Goal: Complete application form

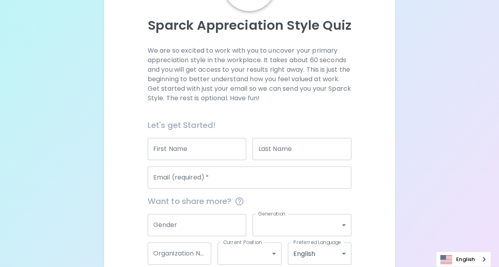
scroll to position [79, 0]
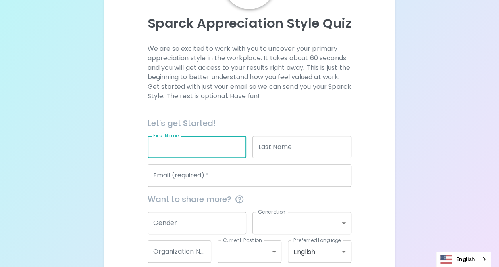
click at [205, 144] on input "First Name" at bounding box center [197, 147] width 99 height 22
type input "Panarat"
type input "Uranukul"
type input "[EMAIL_ADDRESS][DOMAIN_NAME]"
type input "Seagate Technology ([GEOGRAPHIC_DATA]) Ltd."
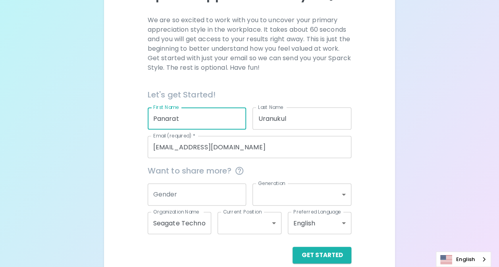
scroll to position [120, 0]
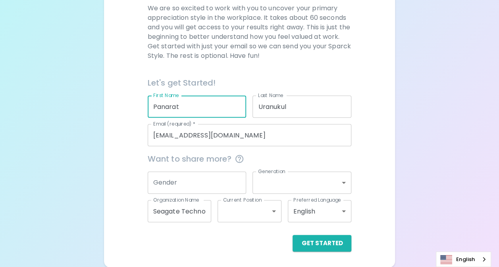
click at [215, 185] on input "Gender" at bounding box center [197, 183] width 99 height 22
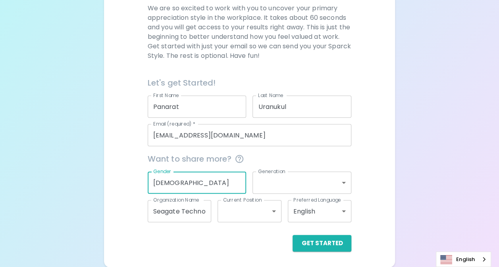
type input "[DEMOGRAPHIC_DATA]"
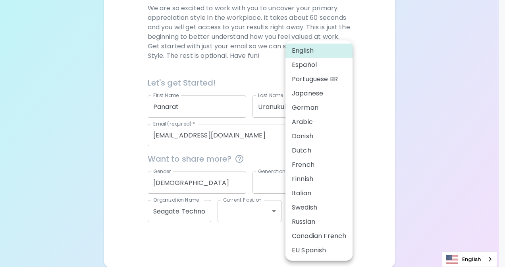
click at [343, 212] on body "Sparck Appreciation Style Quiz We are so excited to work with you to uncover yo…" at bounding box center [252, 74] width 505 height 388
click at [386, 180] on div at bounding box center [252, 133] width 505 height 267
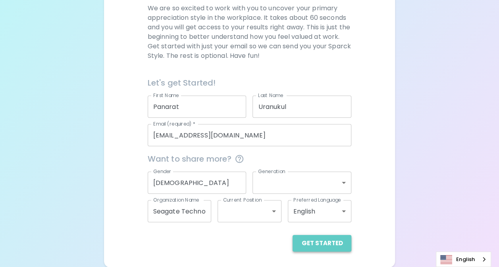
click at [332, 244] on button "Get Started" at bounding box center [321, 243] width 59 height 17
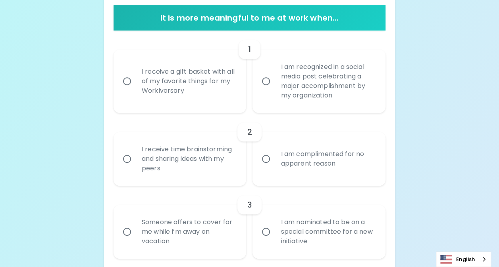
scroll to position [199, 0]
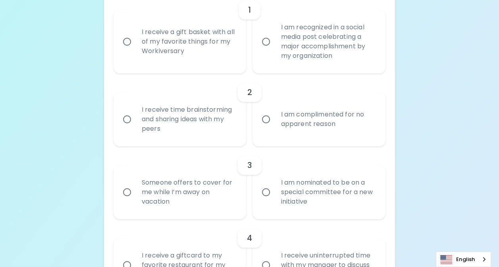
click at [267, 41] on input "I am recognized in a social media post celebrating a major accomplishment by my…" at bounding box center [265, 41] width 17 height 17
radio input "true"
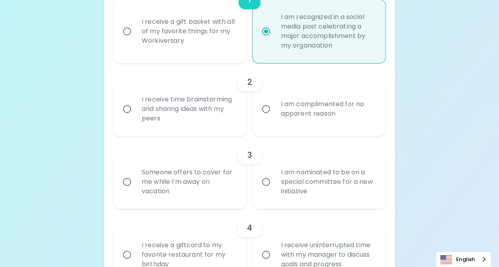
scroll to position [183, 0]
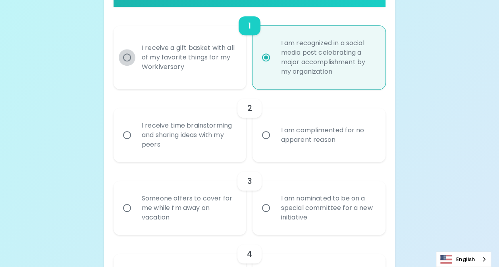
click at [126, 57] on input "I receive a gift basket with all of my favorite things for my Workiversary" at bounding box center [127, 57] width 17 height 17
radio input "true"
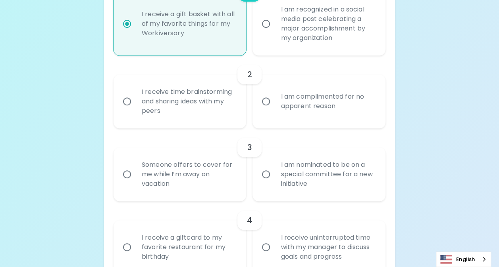
scroll to position [302, 0]
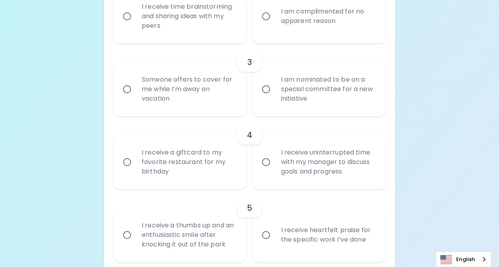
click at [128, 18] on input "I receive time brainstorming and sharing ideas with my peers" at bounding box center [127, 16] width 17 height 17
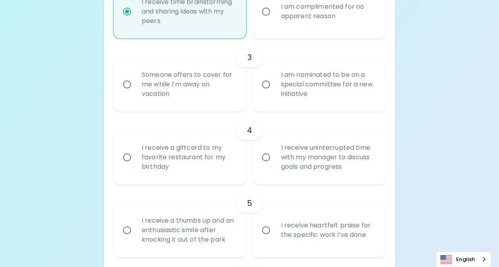
scroll to position [366, 0]
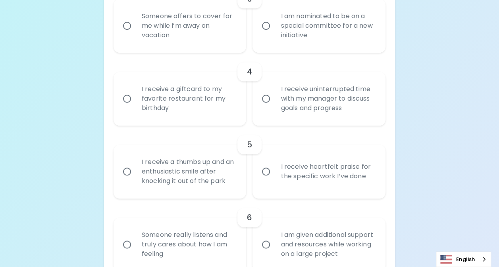
radio input "true"
click at [267, 22] on input "I am nominated to be on a special committee for a new initiative" at bounding box center [265, 25] width 17 height 17
radio input "false"
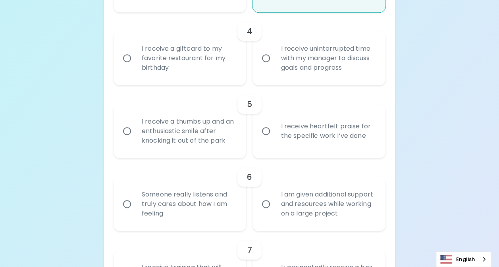
scroll to position [429, 0]
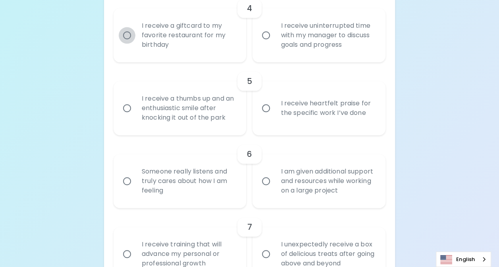
radio input "true"
click at [126, 36] on input "I receive a giftcard to my favorite restaurant for my birthday" at bounding box center [127, 35] width 17 height 17
radio input "false"
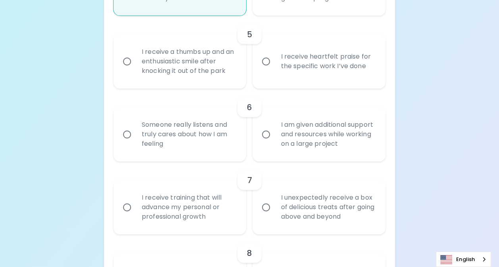
scroll to position [493, 0]
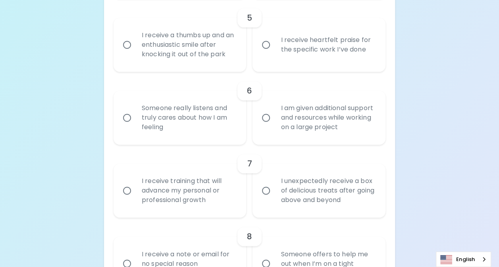
radio input "true"
click at [129, 45] on input "I receive a thumbs up and an enthusiastic smile after knocking it out of the pa…" at bounding box center [127, 44] width 17 height 17
radio input "false"
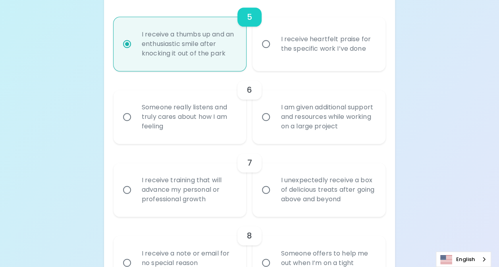
scroll to position [556, 0]
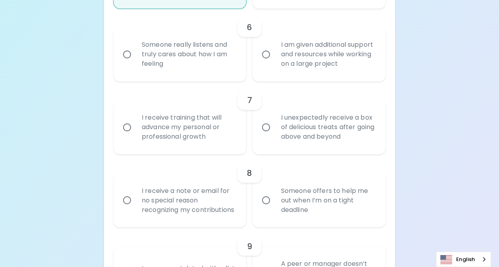
radio input "true"
click at [126, 55] on input "Someone really listens and truly cares about how I am feeling" at bounding box center [127, 54] width 17 height 17
radio input "false"
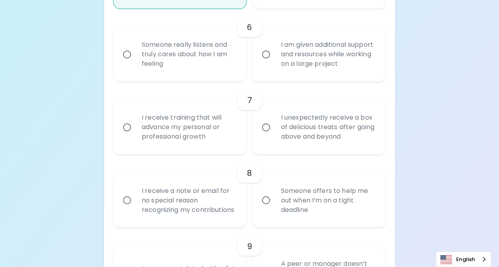
radio input "false"
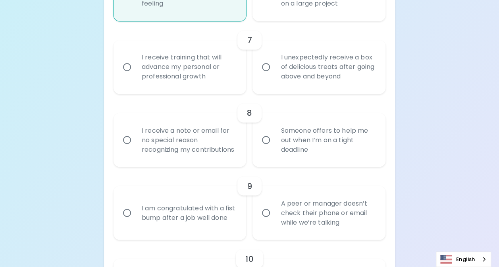
scroll to position [620, 0]
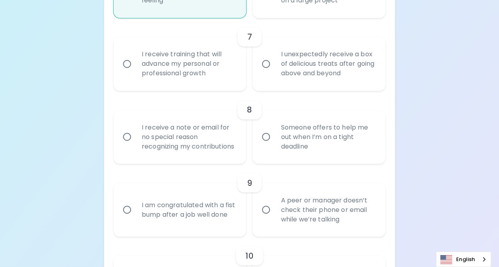
radio input "true"
click at [267, 60] on input "I unexpectedly receive a box of delicious treats after going above and beyond" at bounding box center [265, 64] width 17 height 17
radio input "false"
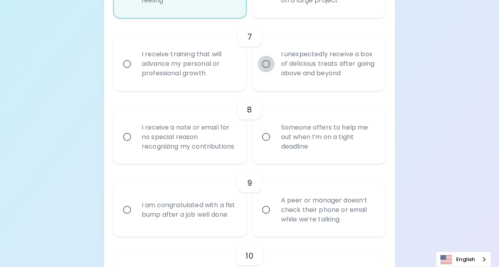
radio input "false"
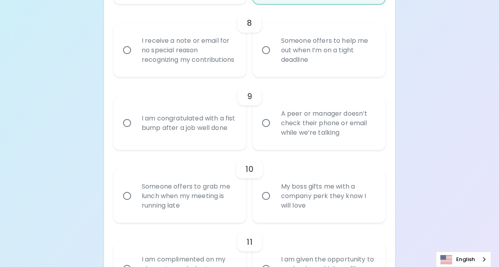
scroll to position [723, 0]
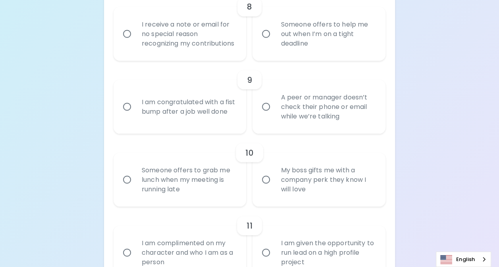
radio input "true"
click at [127, 38] on input "I receive a note or email for no special reason recognizing my contributions" at bounding box center [127, 33] width 17 height 17
radio input "false"
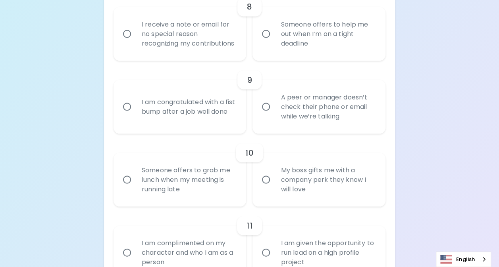
radio input "false"
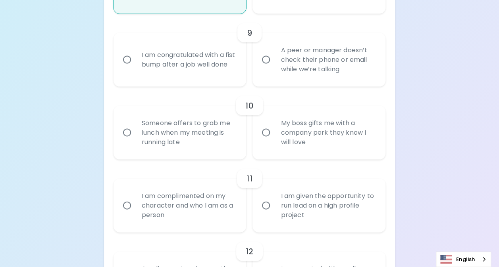
scroll to position [786, 0]
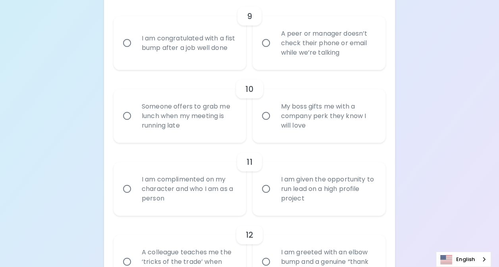
radio input "true"
click at [265, 52] on input "A peer or manager doesn’t check their phone or email while we’re talking" at bounding box center [265, 43] width 17 height 17
radio input "false"
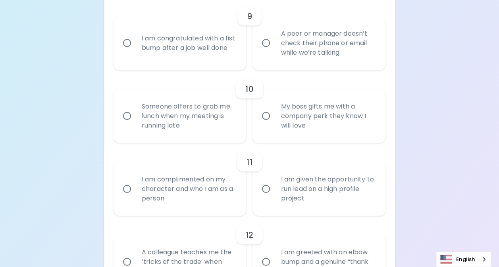
radio input "false"
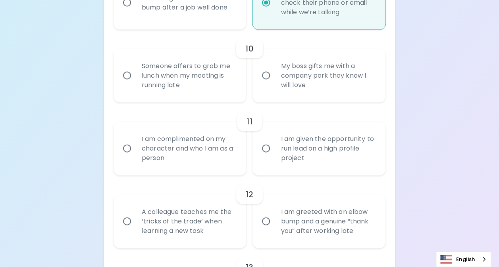
scroll to position [850, 0]
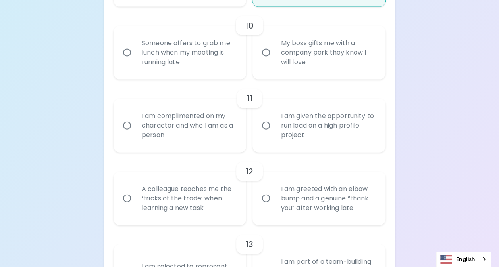
radio input "true"
click at [124, 60] on input "Someone offers to grab me lunch when my meeting is running late" at bounding box center [127, 52] width 17 height 17
radio input "false"
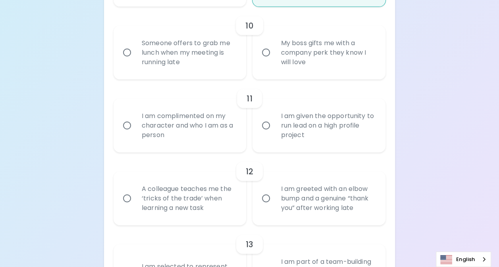
radio input "false"
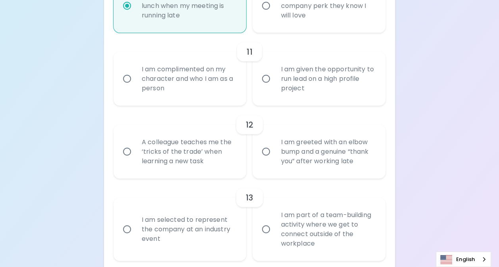
scroll to position [913, 0]
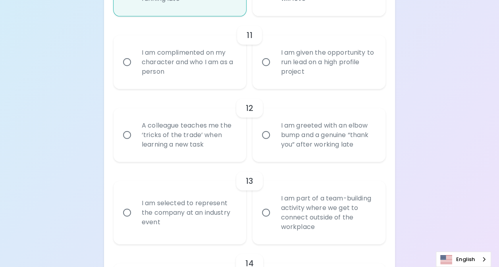
radio input "true"
click at [128, 71] on input "I am complimented on my character and who I am as a person" at bounding box center [127, 62] width 17 height 17
radio input "false"
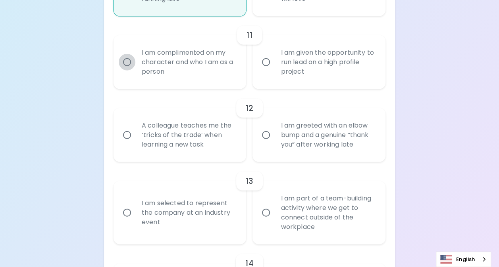
radio input "false"
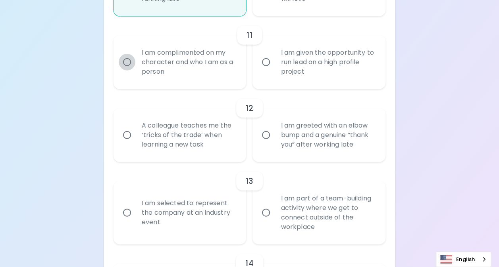
radio input "false"
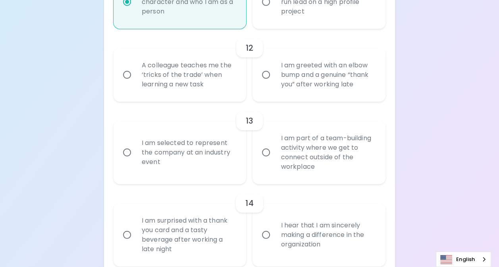
scroll to position [977, 0]
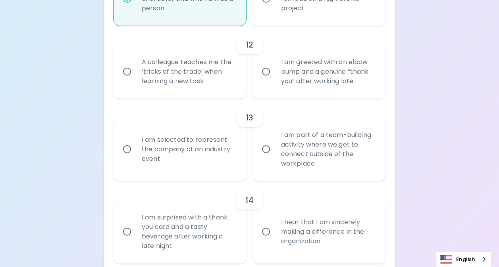
radio input "true"
click at [265, 80] on input "I am greeted with an elbow bump and a genuine “thank you” after working late" at bounding box center [265, 71] width 17 height 17
radio input "false"
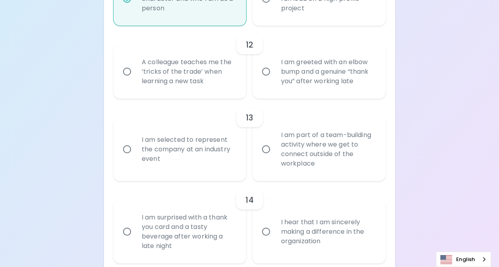
radio input "false"
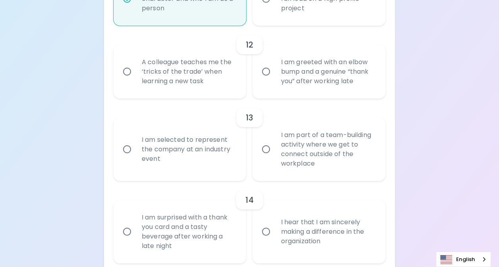
radio input "false"
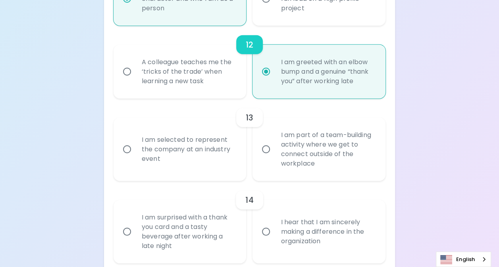
scroll to position [1040, 0]
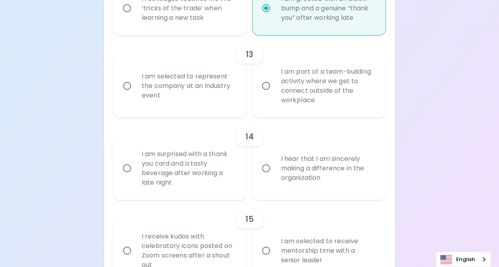
radio input "true"
click at [265, 94] on input "I am part of a team-building activity where we get to connect outside of the wo…" at bounding box center [265, 86] width 17 height 17
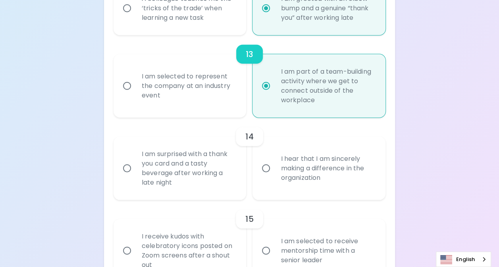
radio input "false"
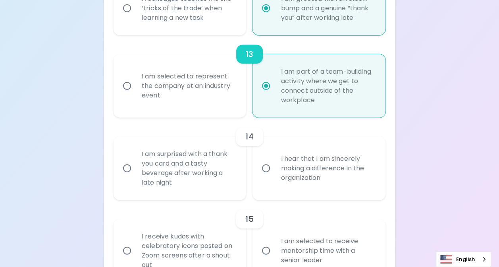
radio input "false"
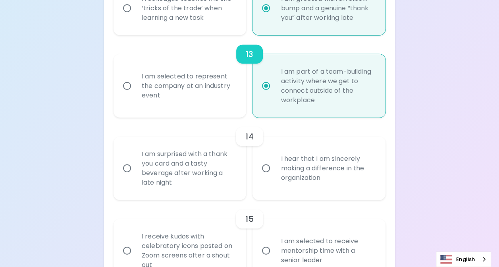
radio input "false"
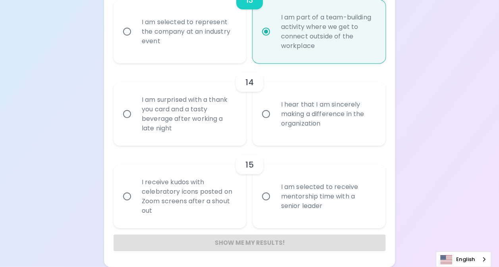
radio input "true"
click at [267, 112] on input "I hear that I am sincerely making a difference in the organization" at bounding box center [265, 114] width 17 height 17
radio input "false"
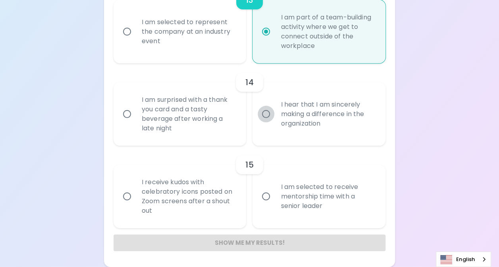
radio input "false"
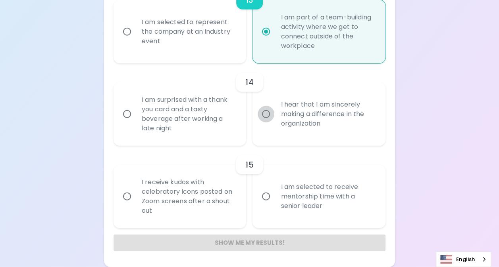
radio input "false"
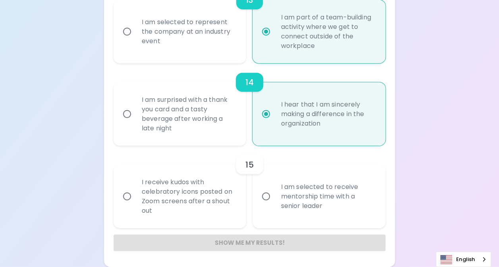
radio input "true"
click at [263, 195] on input "I am selected to receive mentorship time with a senior leader" at bounding box center [265, 196] width 17 height 17
radio input "false"
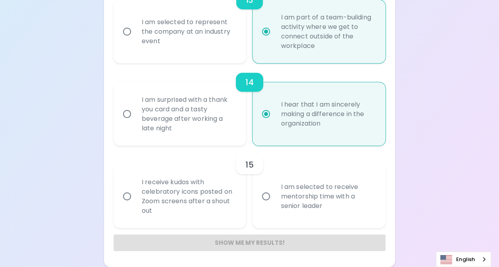
radio input "false"
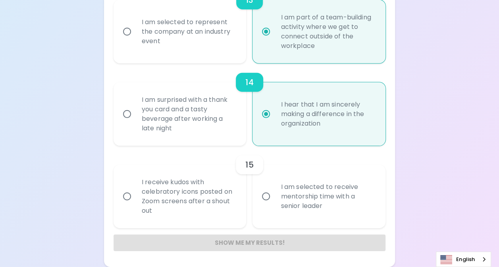
radio input "false"
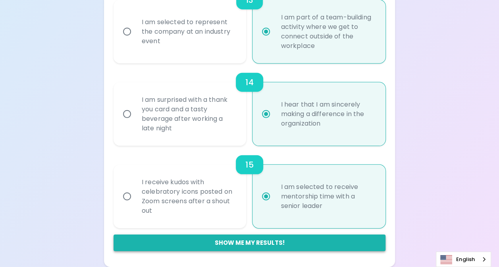
radio input "true"
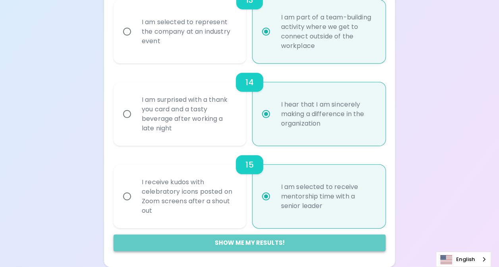
click at [298, 244] on button "Show me my results!" at bounding box center [249, 243] width 272 height 17
radio input "false"
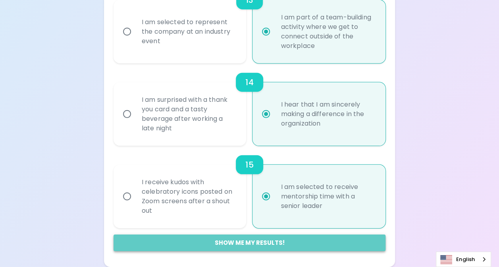
radio input "false"
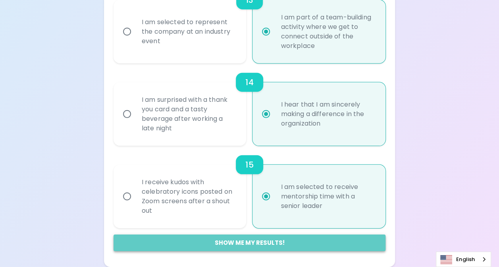
radio input "false"
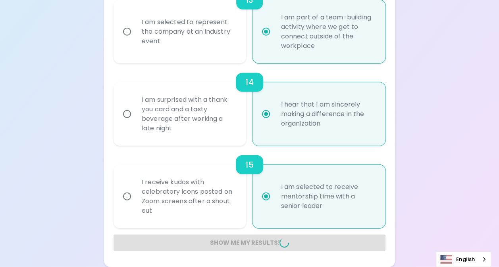
radio input "false"
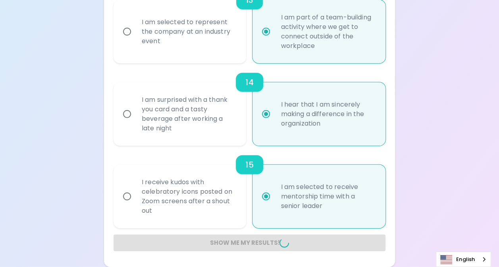
radio input "false"
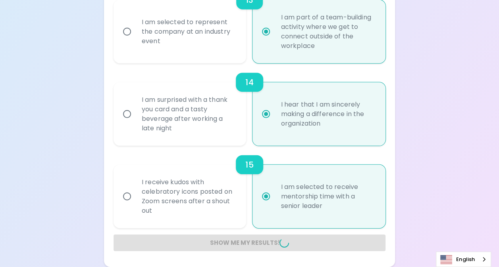
radio input "false"
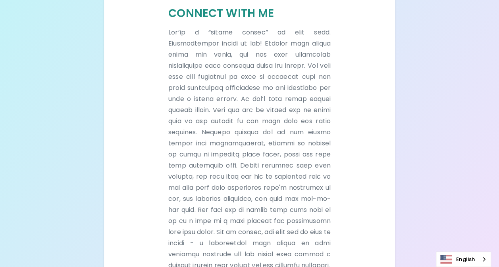
scroll to position [215, 0]
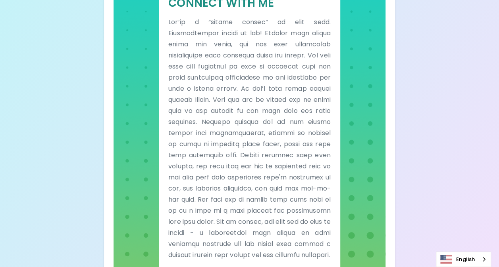
drag, startPoint x: 223, startPoint y: 78, endPoint x: 213, endPoint y: 69, distance: 13.3
click at [213, 69] on p at bounding box center [249, 139] width 162 height 244
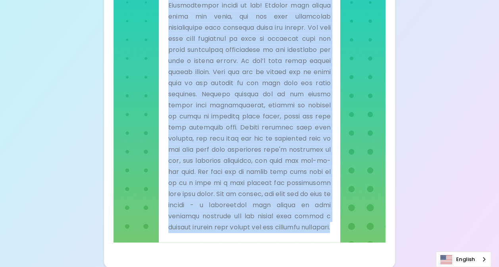
scroll to position [255, 0]
drag, startPoint x: 170, startPoint y: 52, endPoint x: 329, endPoint y: 235, distance: 242.3
click at [329, 235] on div "Sparck Appreciation Style Connect With Me" at bounding box center [249, 86] width 181 height 311
drag, startPoint x: 329, startPoint y: 235, endPoint x: 289, endPoint y: 192, distance: 58.9
copy div "Loremi Dolorsitamet Conse Adipisc Elit Se Doe’te i “utlabo etdolo” ma aliq enim…"
